Goal: Task Accomplishment & Management: Complete application form

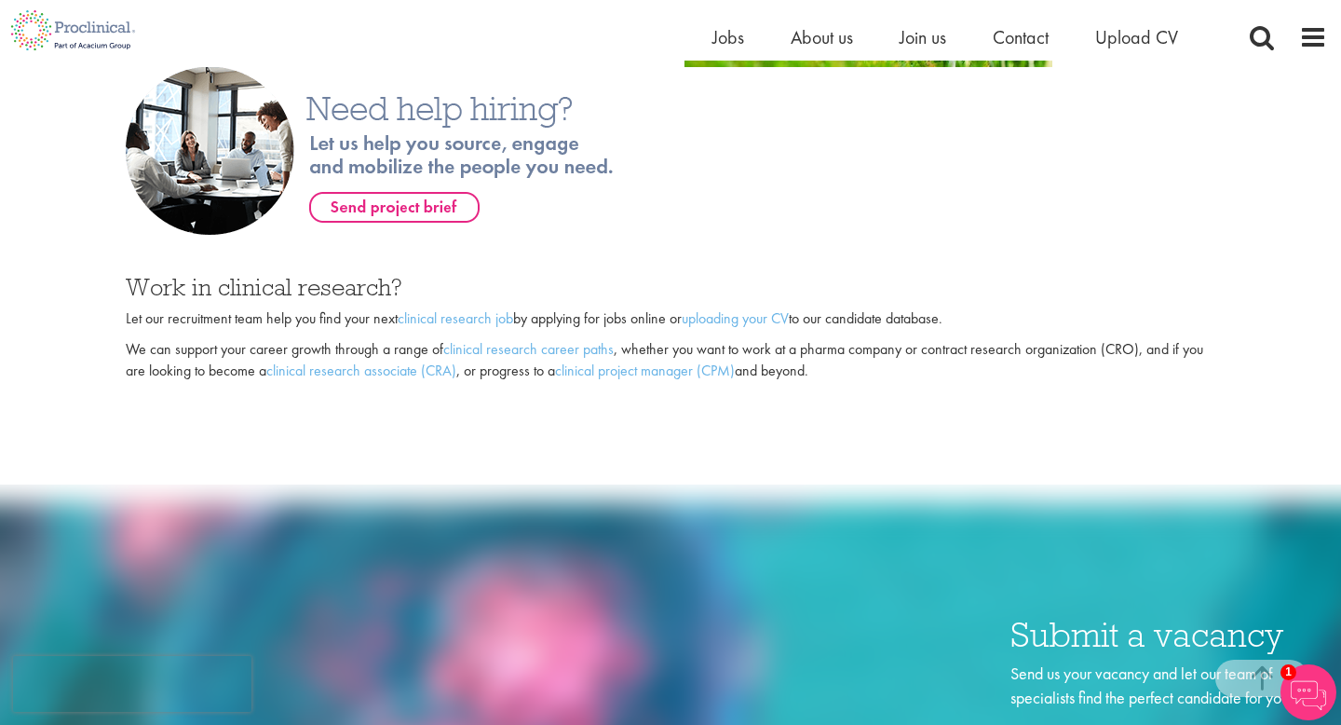
scroll to position [1288, 0]
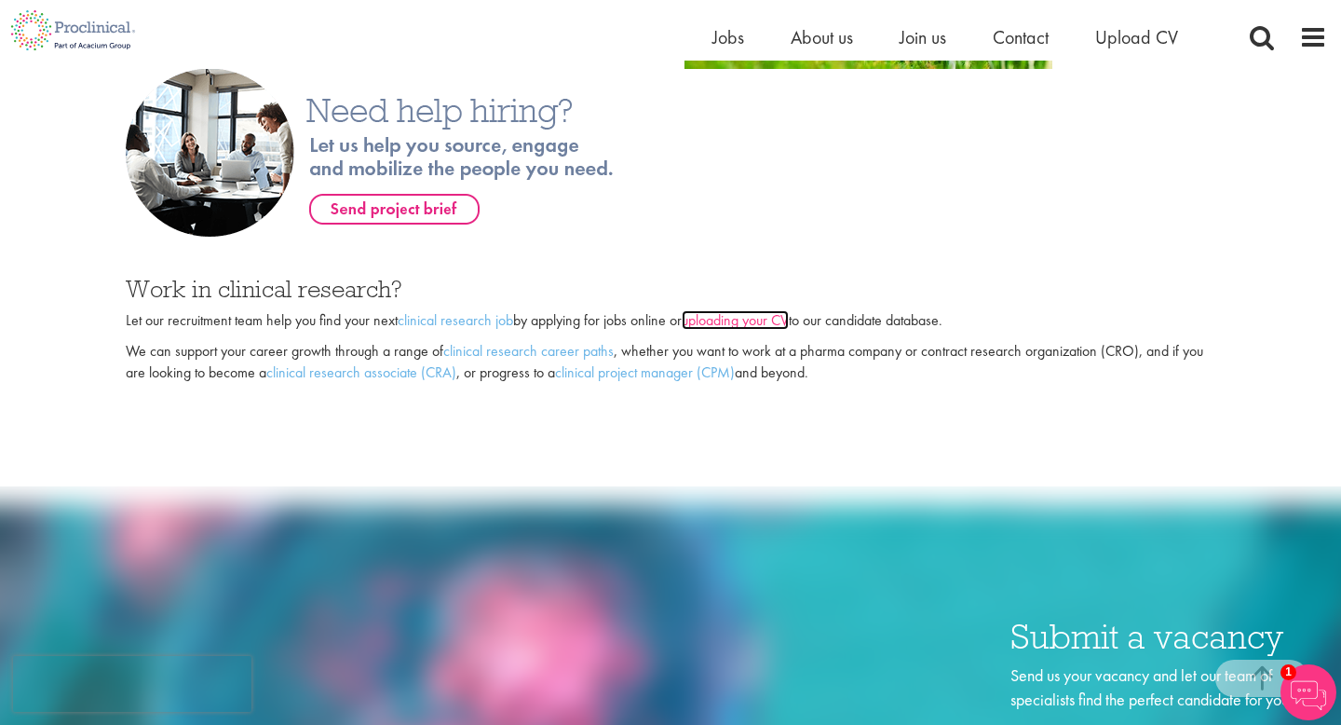
click at [719, 325] on link "uploading your CV" at bounding box center [735, 320] width 107 height 20
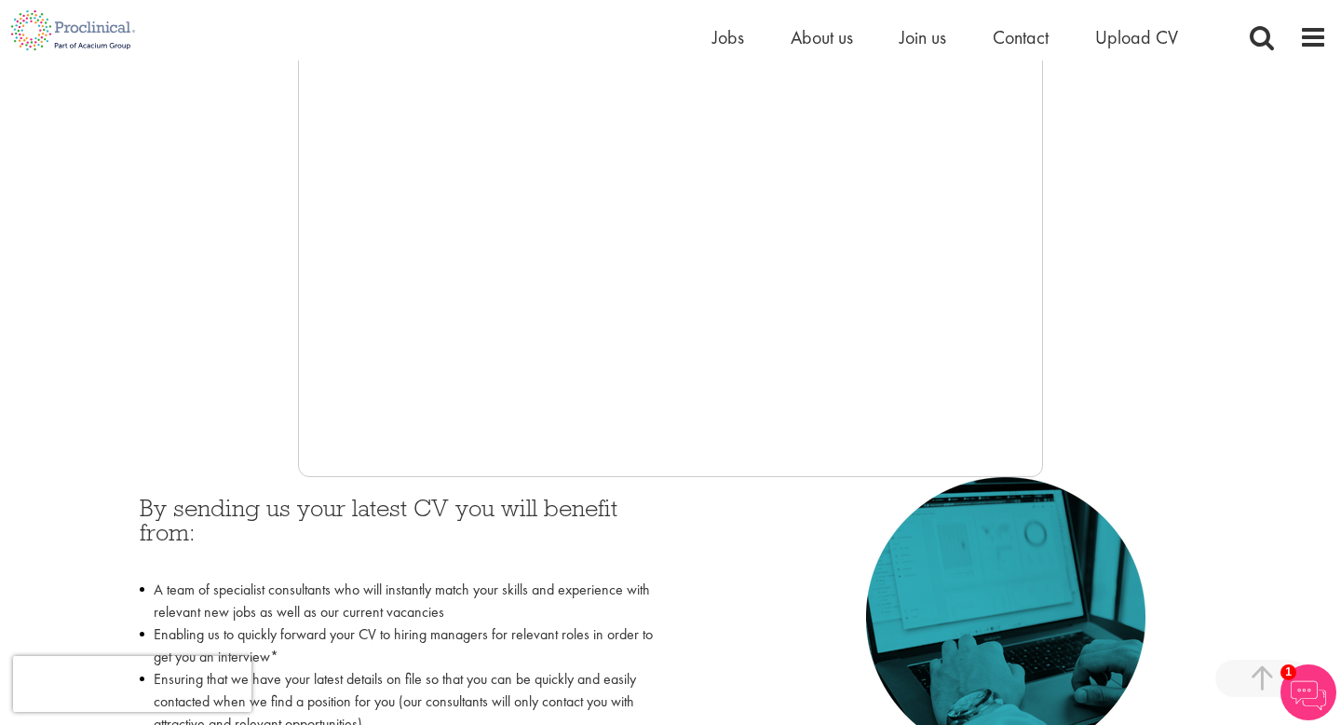
scroll to position [391, 0]
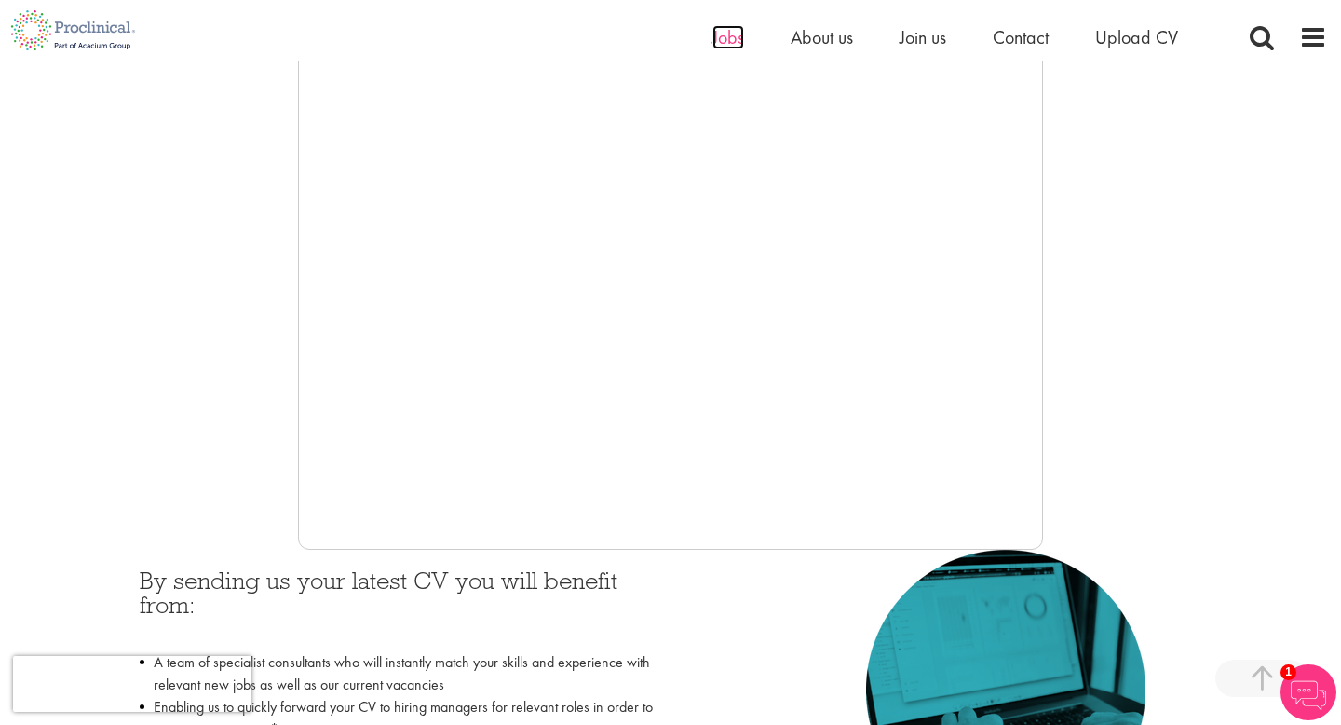
click at [731, 40] on span "Jobs" at bounding box center [729, 37] width 32 height 24
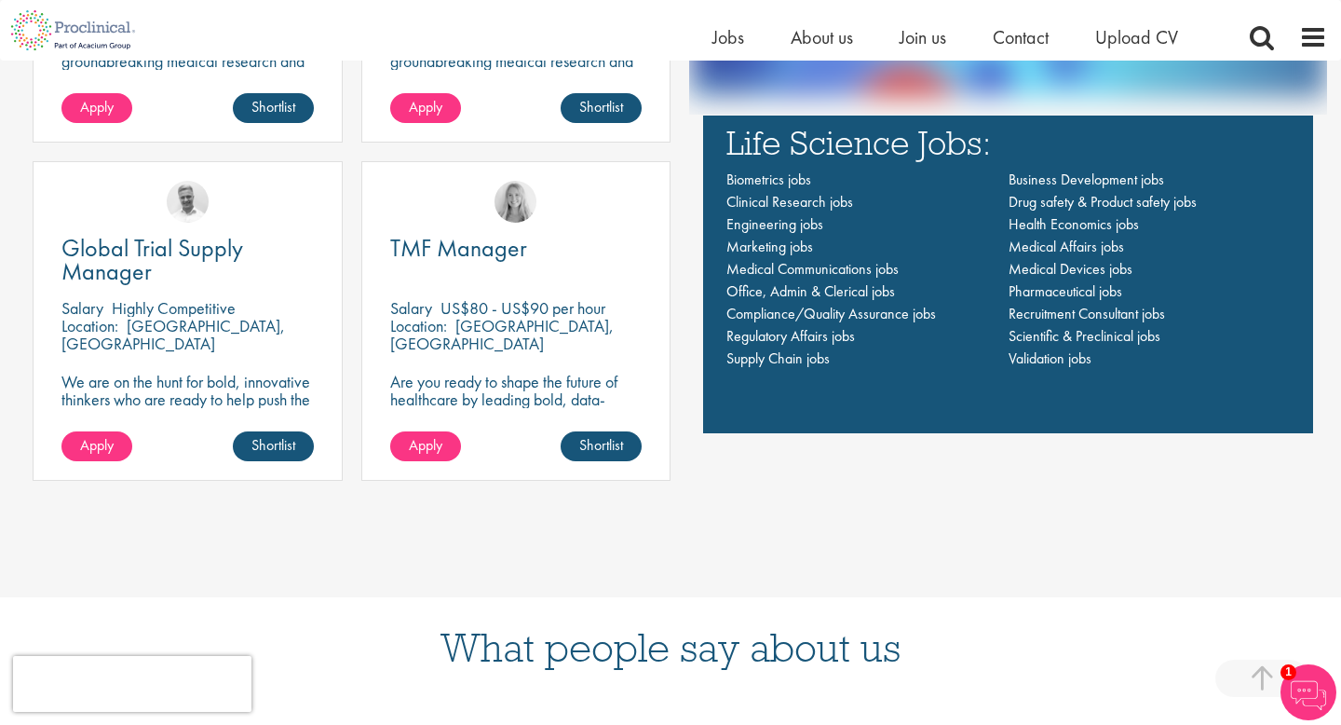
scroll to position [1464, 0]
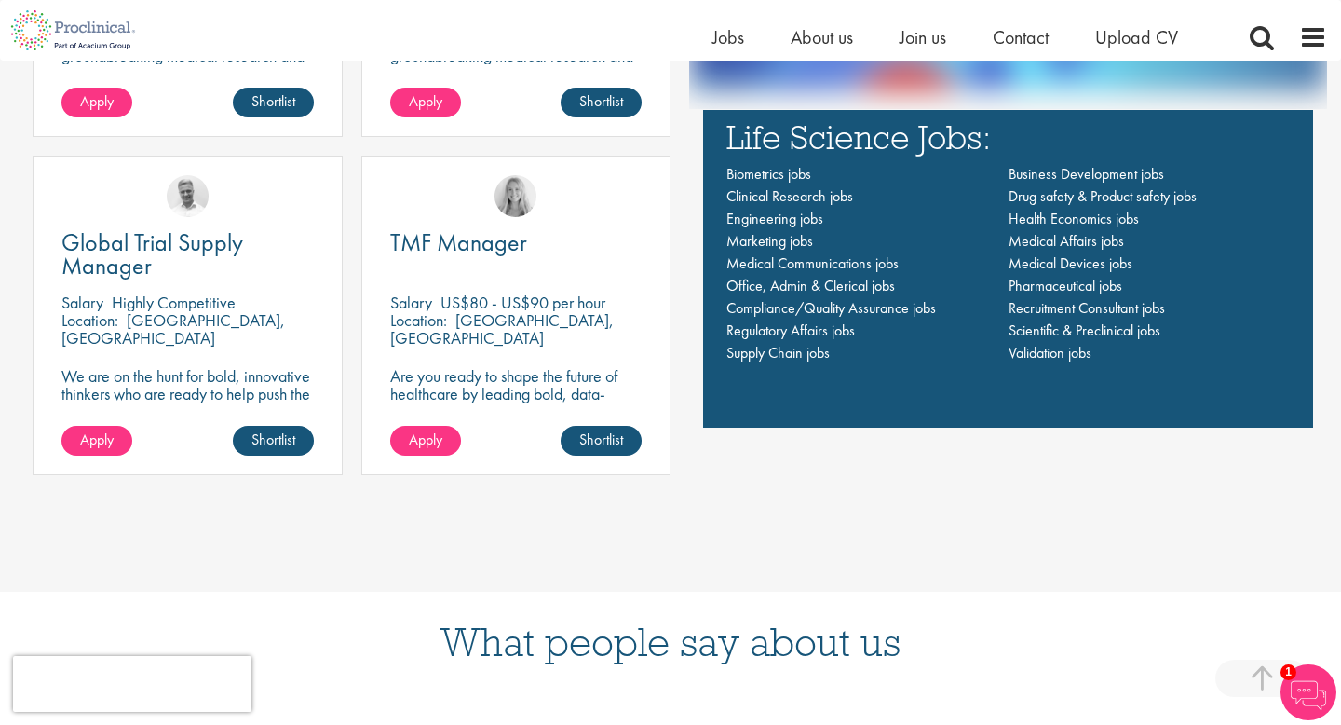
click at [602, 352] on div "TMF Manager Salary US$80 - US$90 per hour Location: Cambridge, USA Are you read…" at bounding box center [516, 316] width 310 height 320
click at [468, 380] on p "Are you ready to shape the future of healthcare by leading bold, data-driven TM…" at bounding box center [516, 402] width 252 height 71
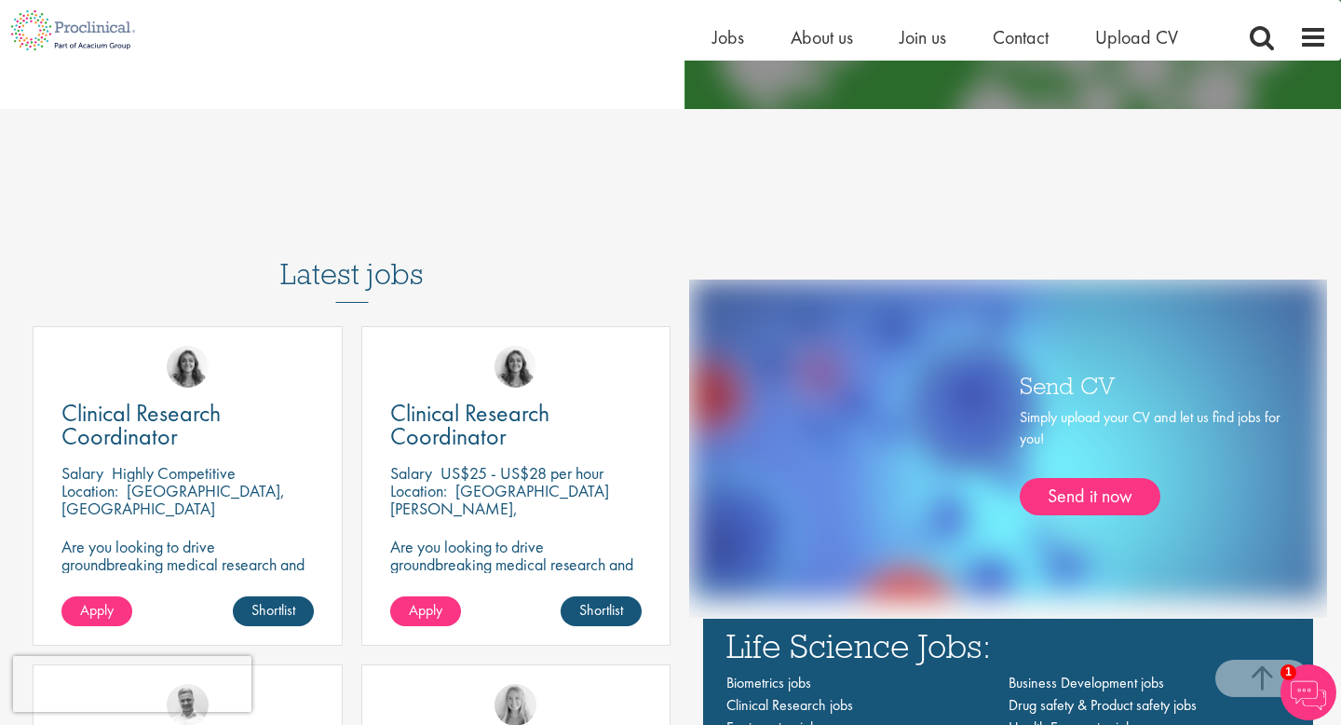
scroll to position [950, 0]
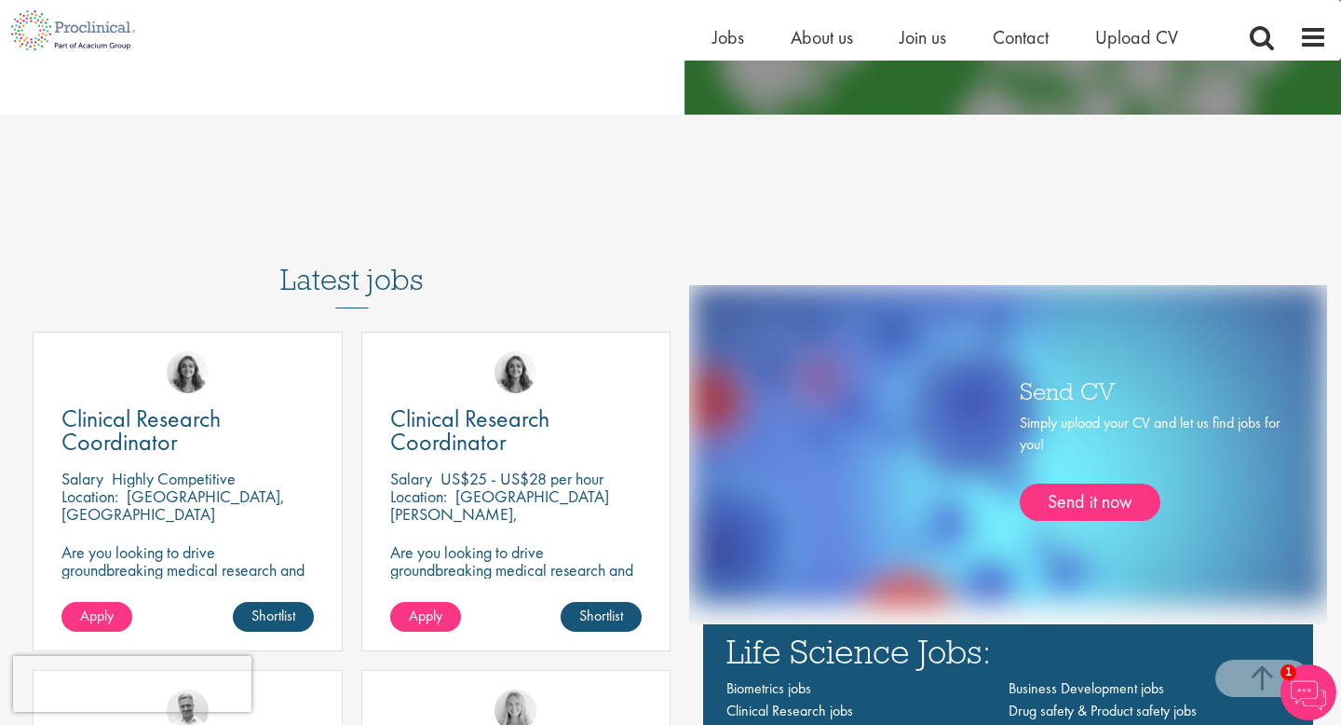
click at [383, 273] on h3 "Latest jobs" at bounding box center [351, 262] width 143 height 91
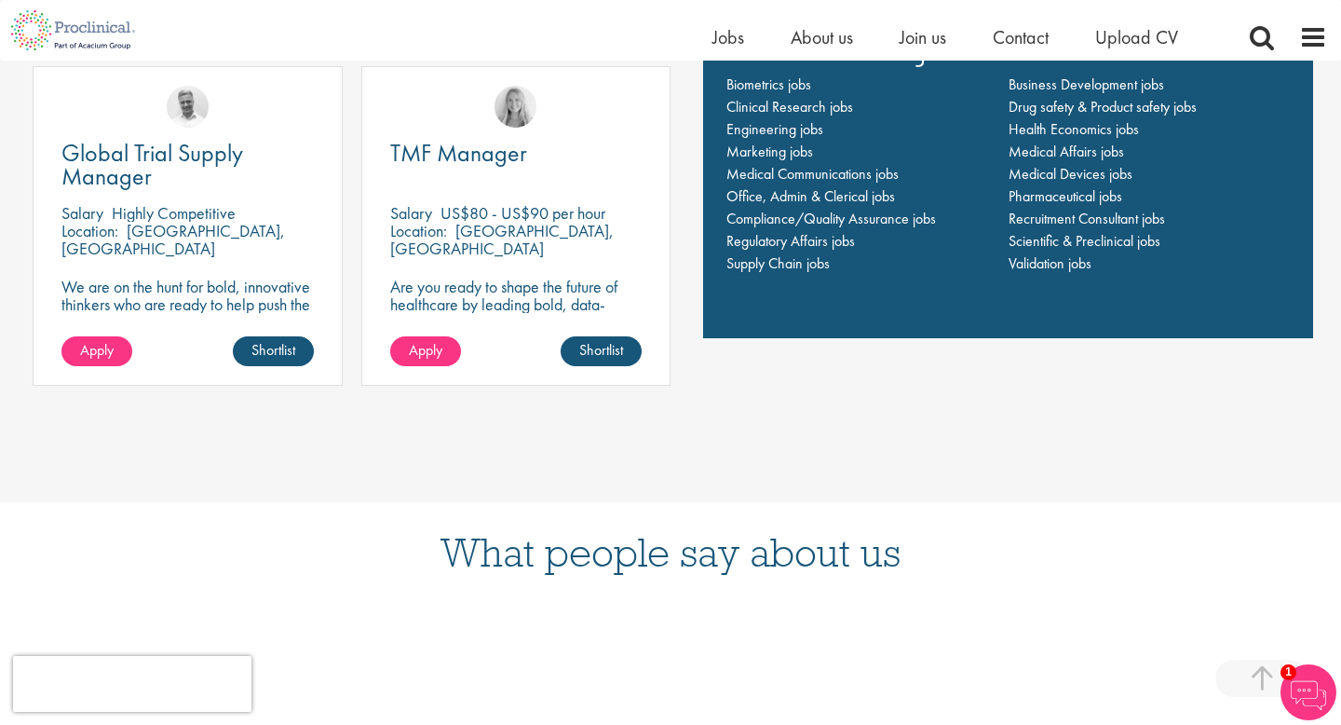
scroll to position [1555, 0]
click at [585, 347] on link "Shortlist" at bounding box center [601, 350] width 81 height 30
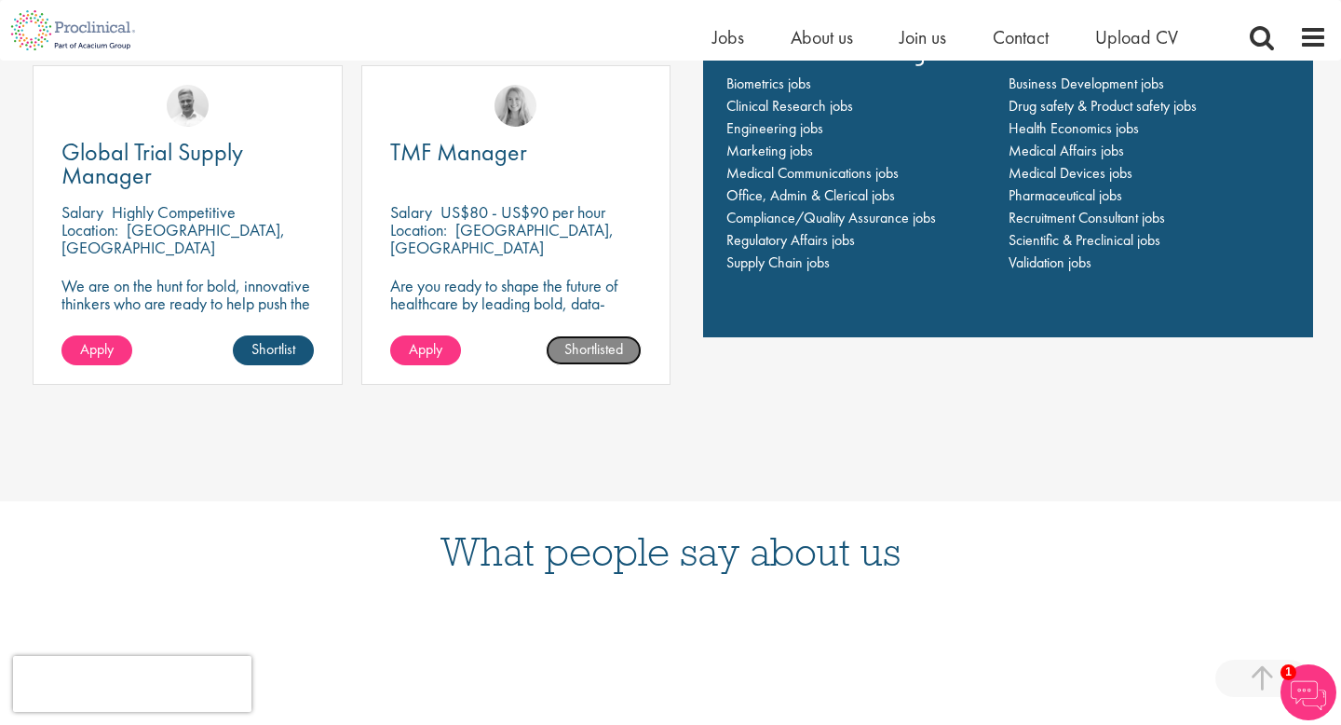
click at [578, 355] on link "Shortlisted" at bounding box center [594, 350] width 96 height 30
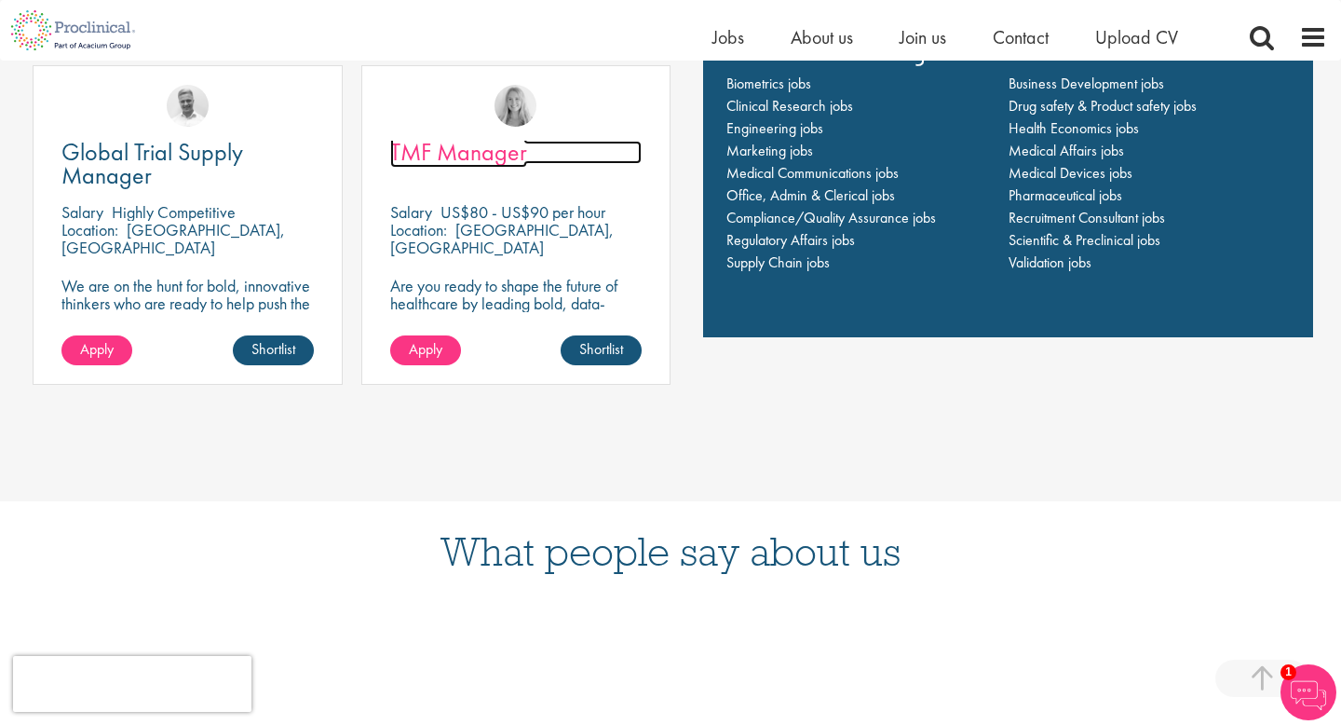
click at [470, 160] on span "TMF Manager" at bounding box center [458, 152] width 137 height 32
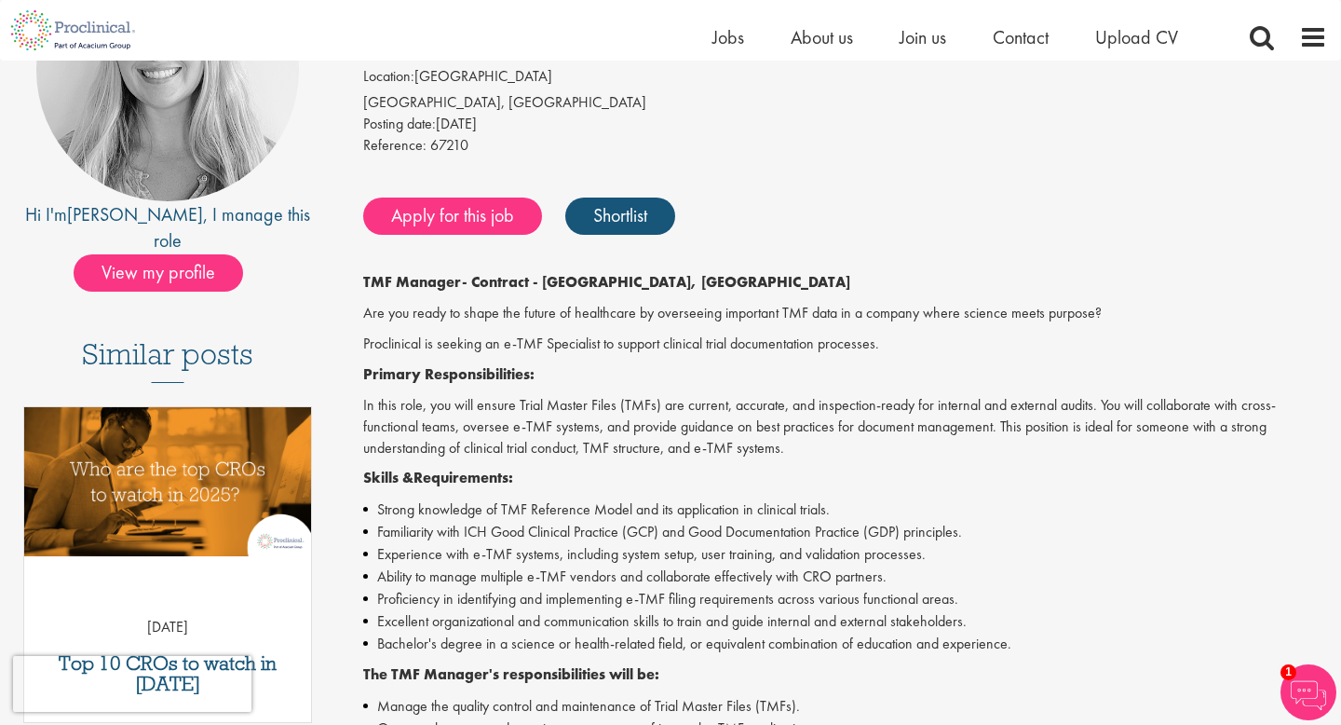
scroll to position [249, 0]
